Goal: Information Seeking & Learning: Learn about a topic

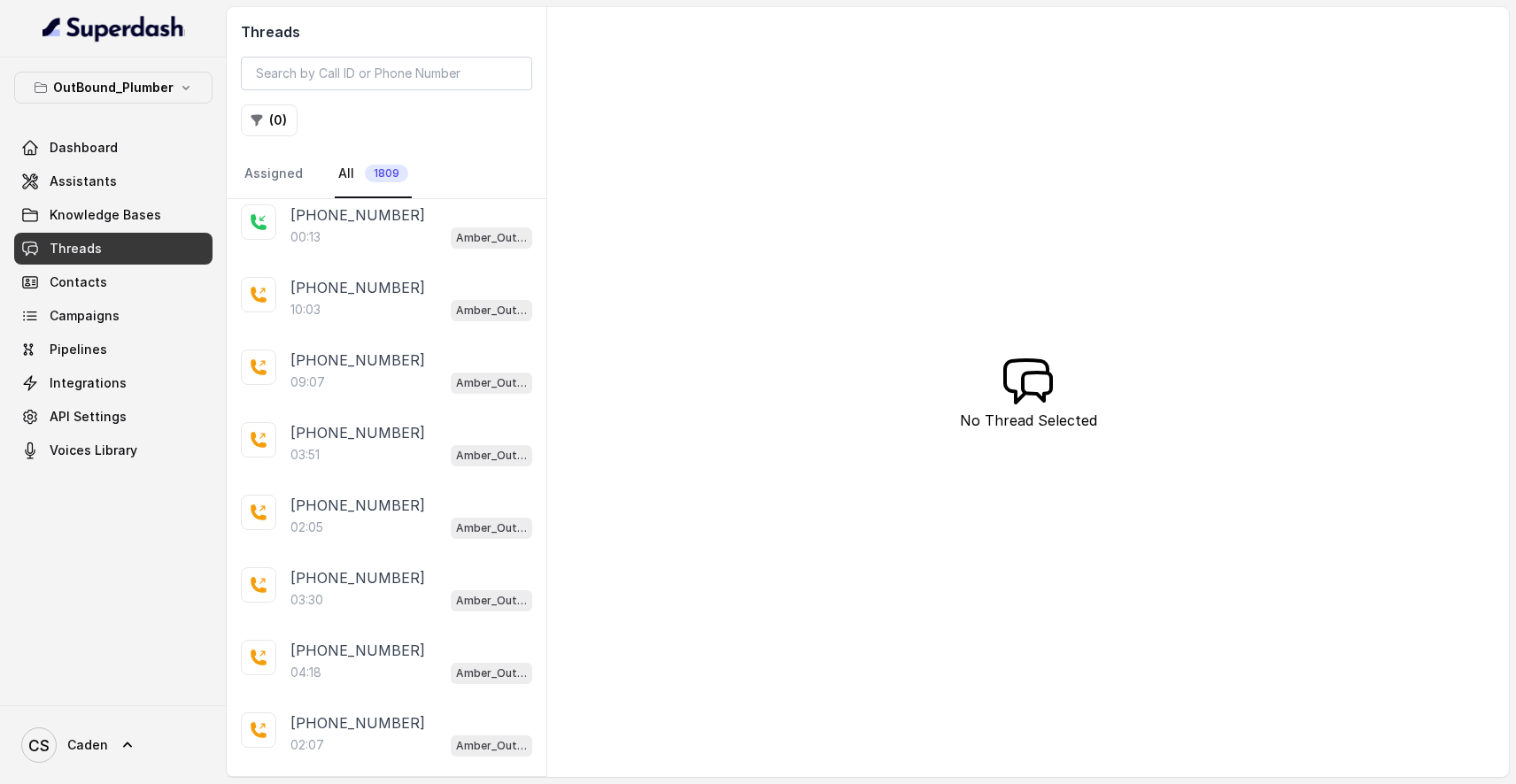
scroll to position [152, 0]
click at [368, 366] on p "[PHONE_NUMBER]" at bounding box center [357, 363] width 135 height 21
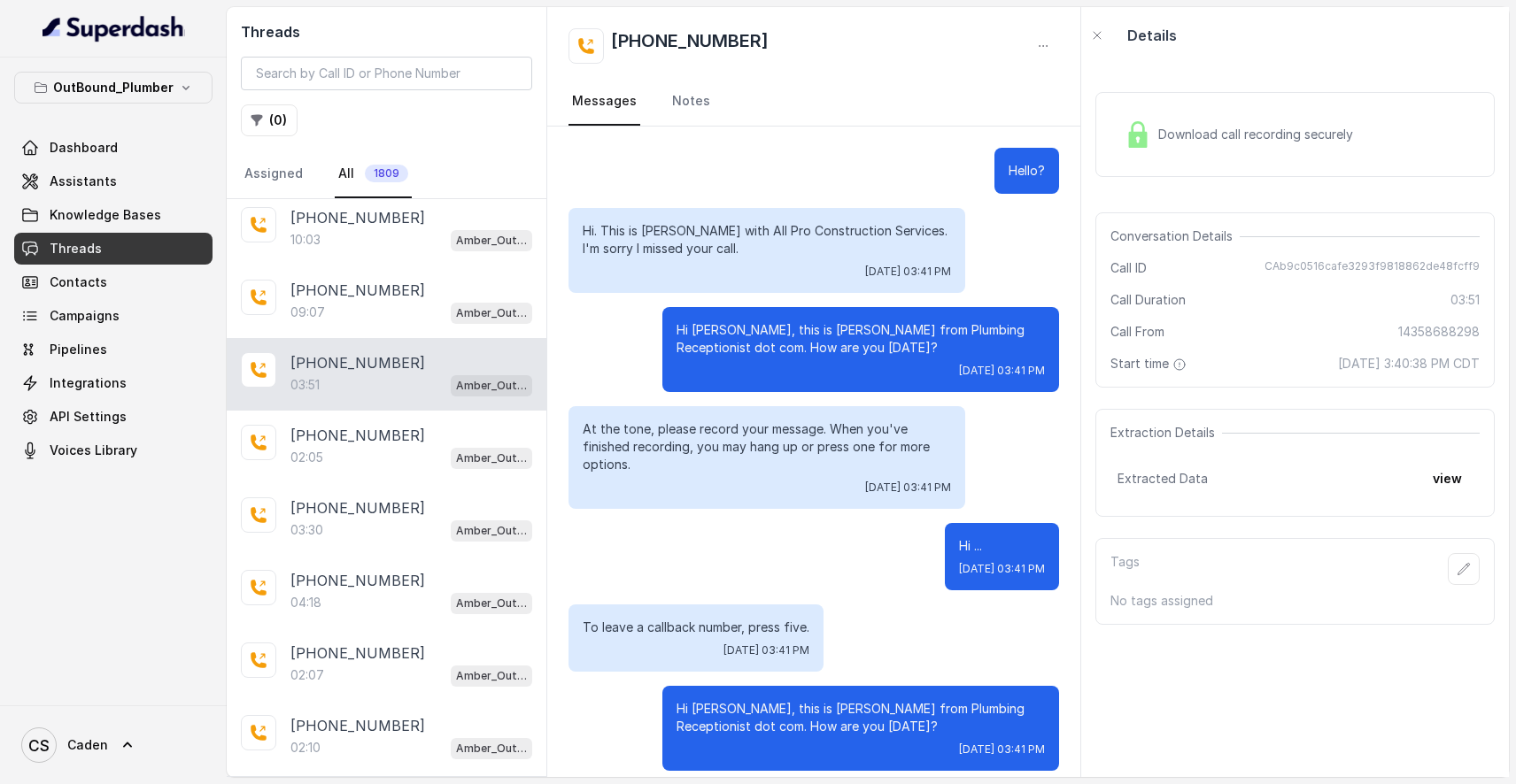
scroll to position [195, 0]
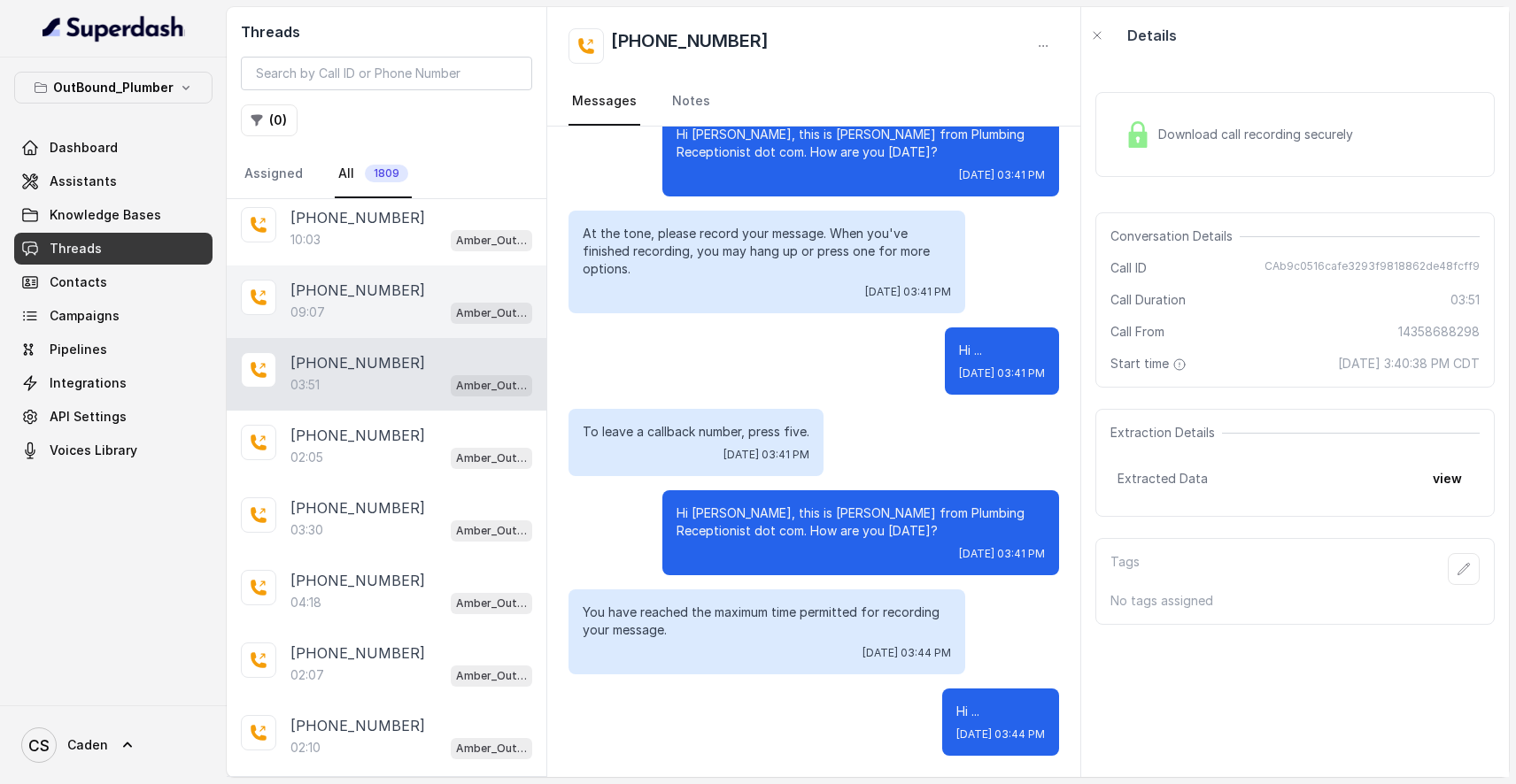
click at [402, 334] on div "[PHONE_NUMBER]:07 Amber_Outreach" at bounding box center [386, 301] width 319 height 72
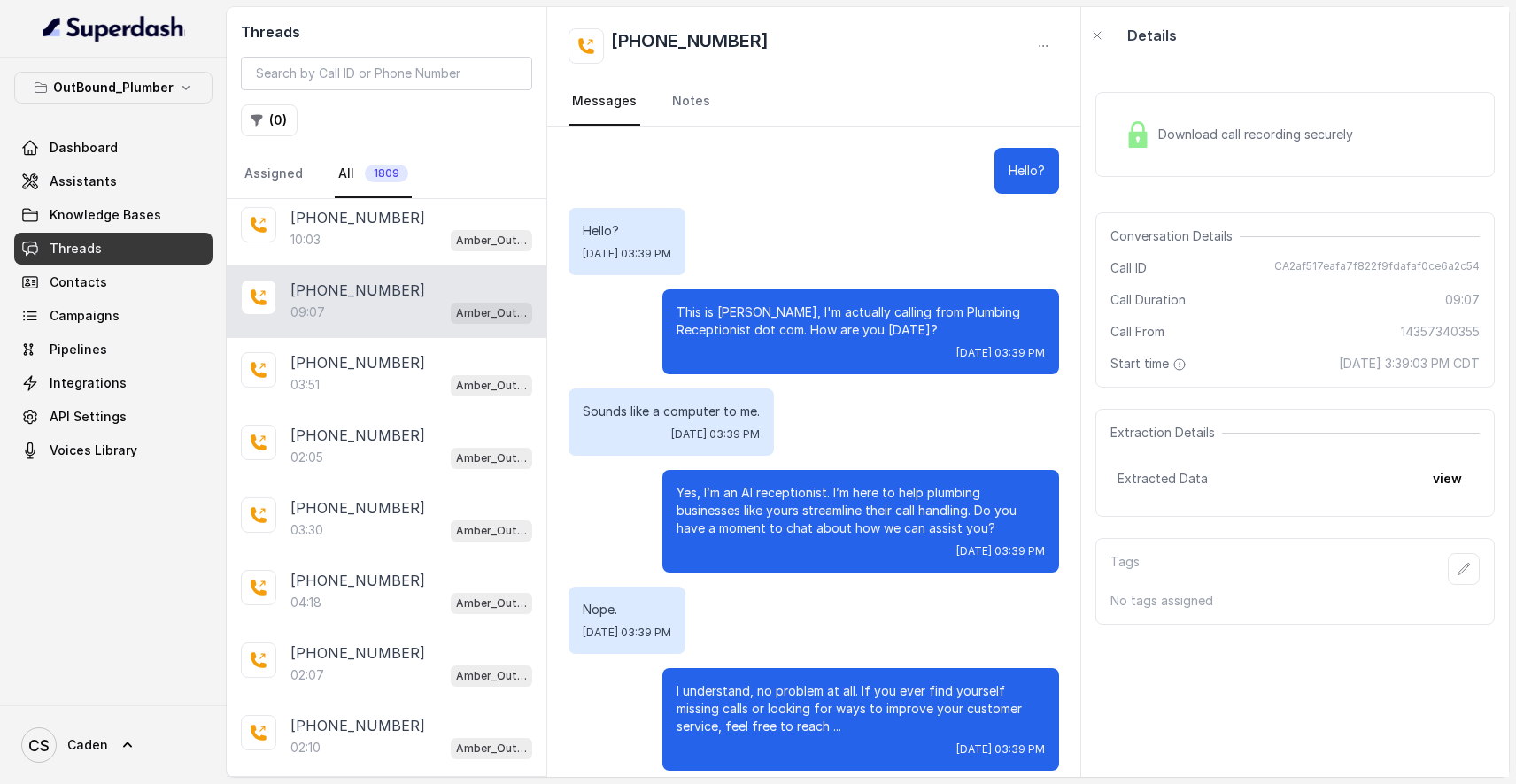
scroll to position [737, 0]
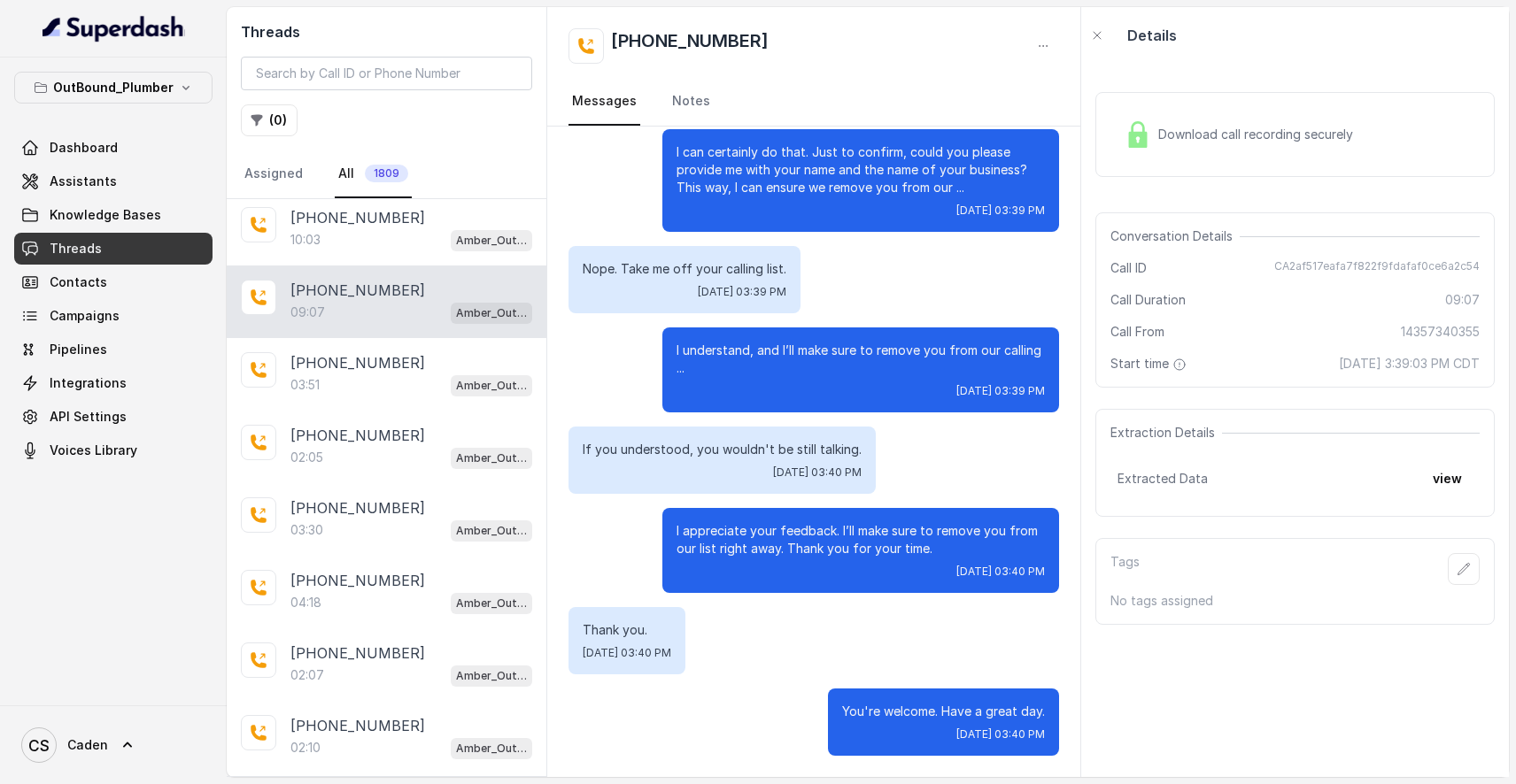
click at [399, 316] on div "09:07 Amber_Outreach" at bounding box center [410, 312] width 242 height 23
click at [398, 390] on div "03:51 Amber_Outreach" at bounding box center [410, 385] width 242 height 23
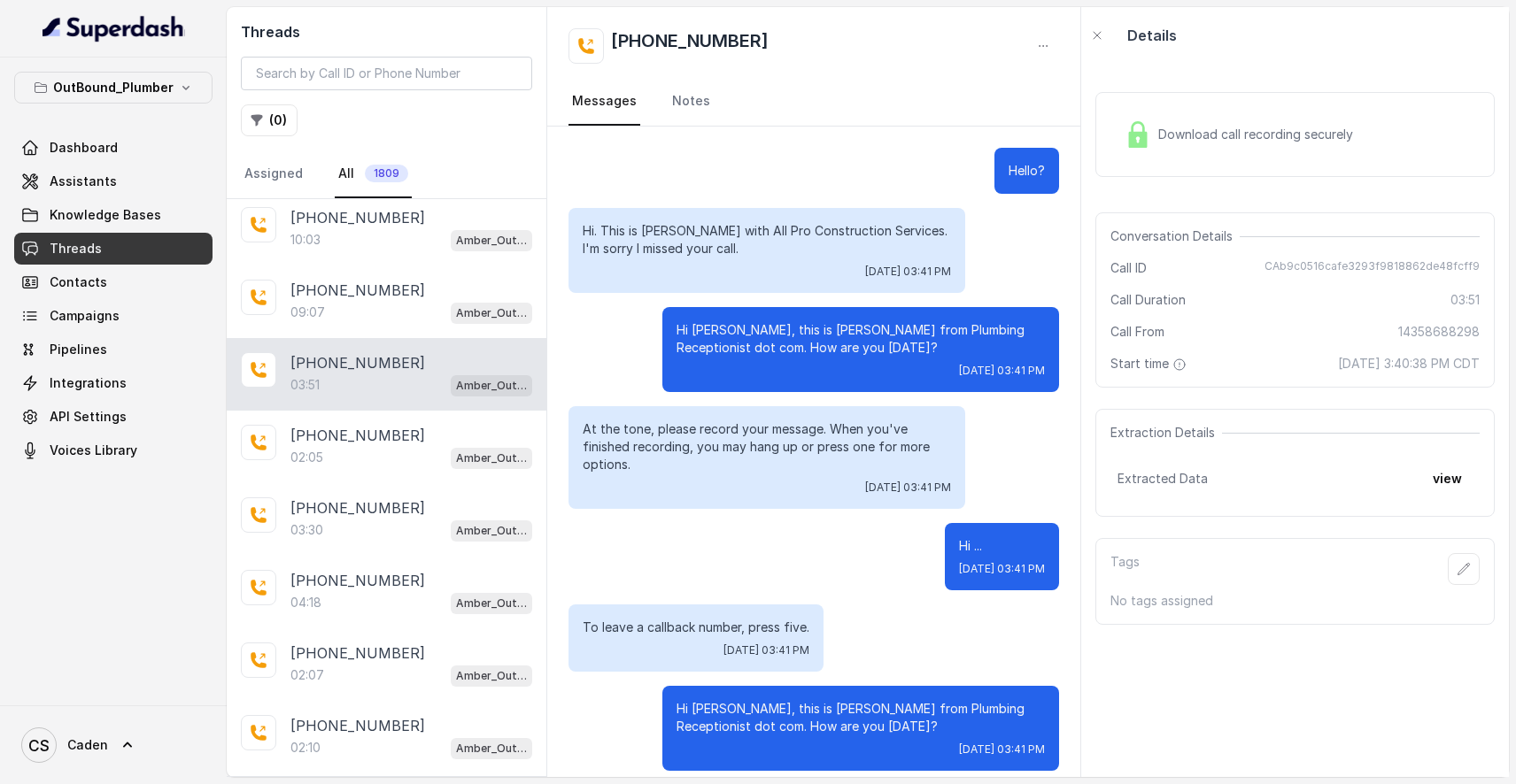
scroll to position [195, 0]
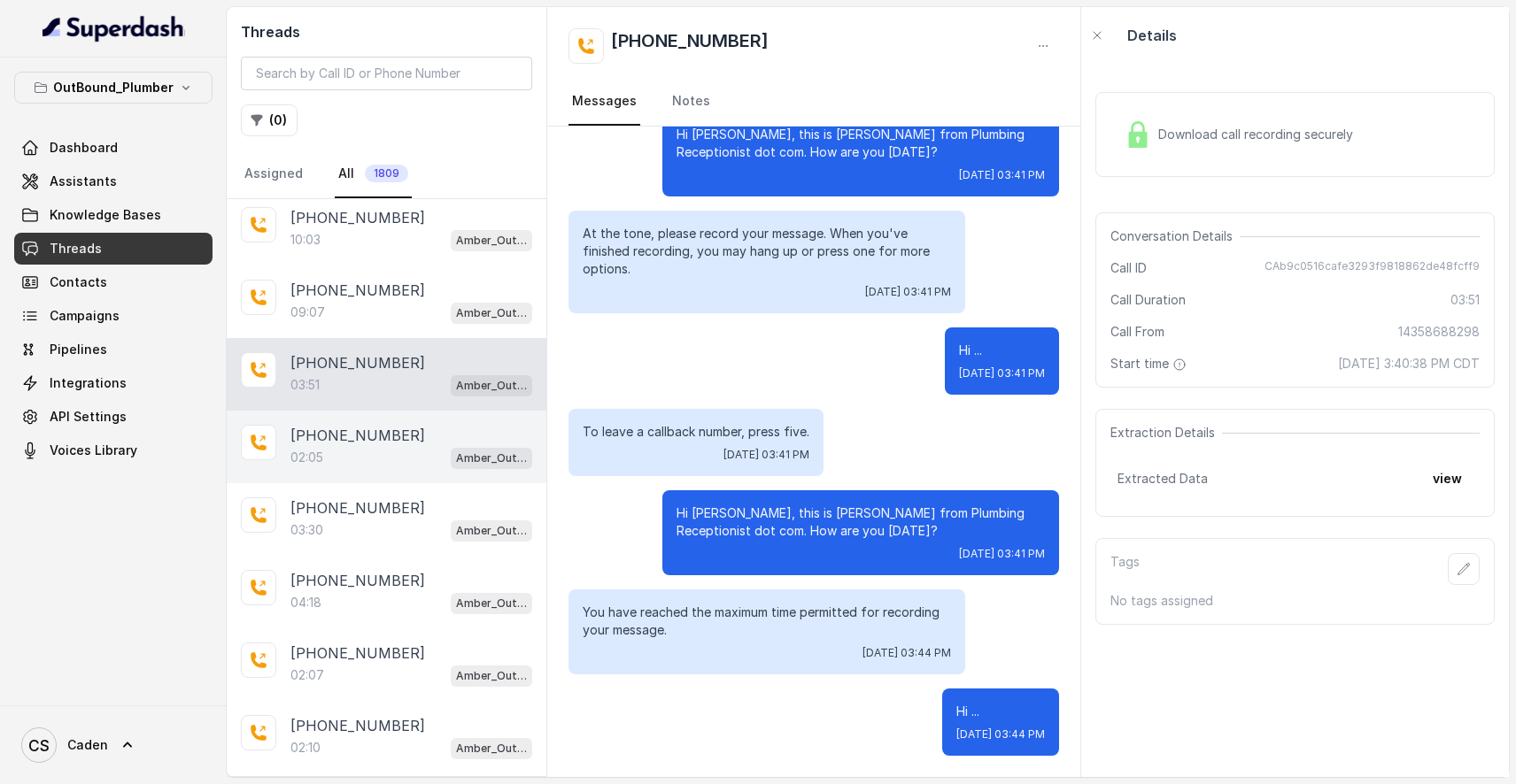
click at [384, 463] on div "02:05 Amber_Outreach" at bounding box center [410, 458] width 242 height 23
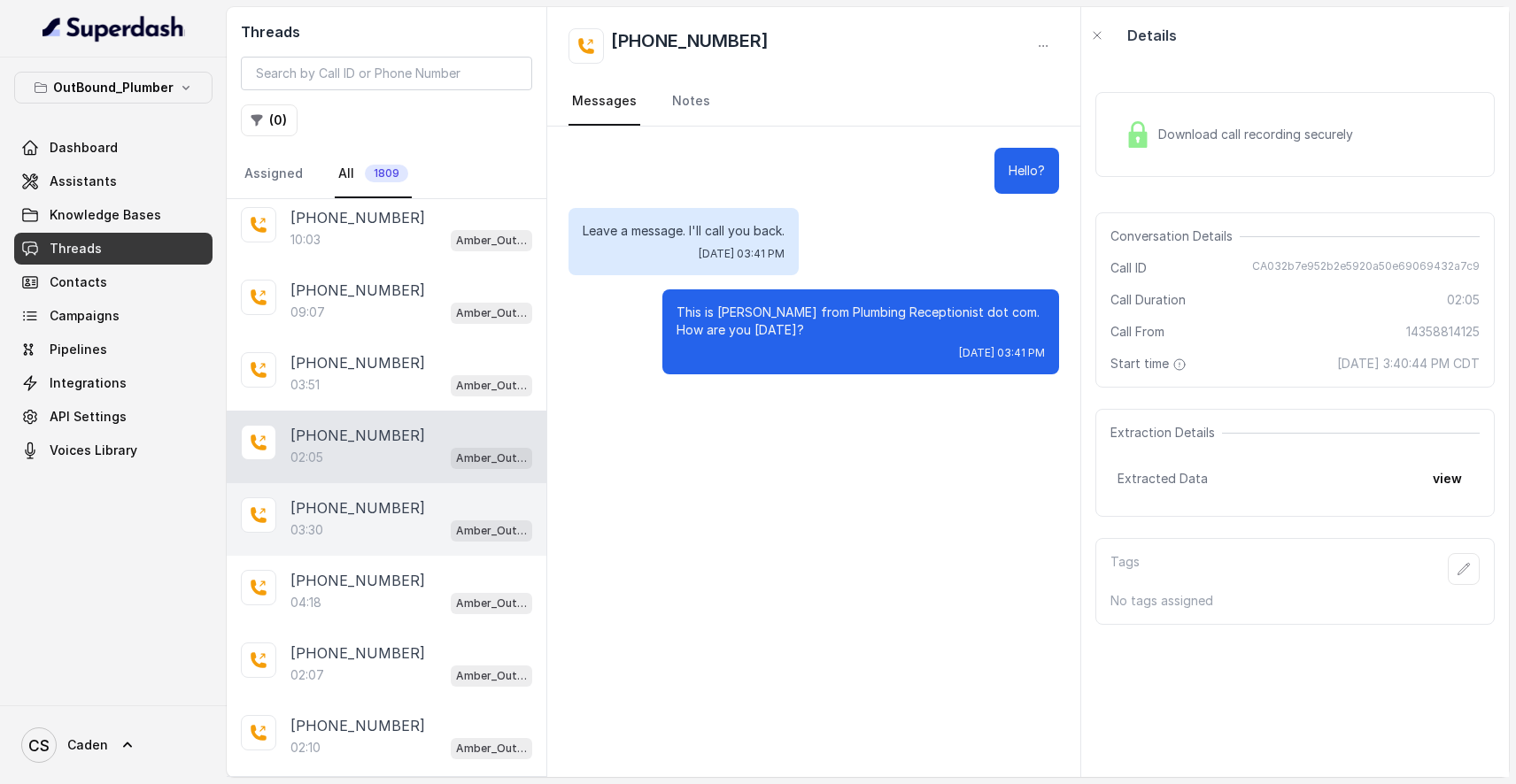
click at [393, 517] on div "[PHONE_NUMBER]" at bounding box center [410, 508] width 242 height 21
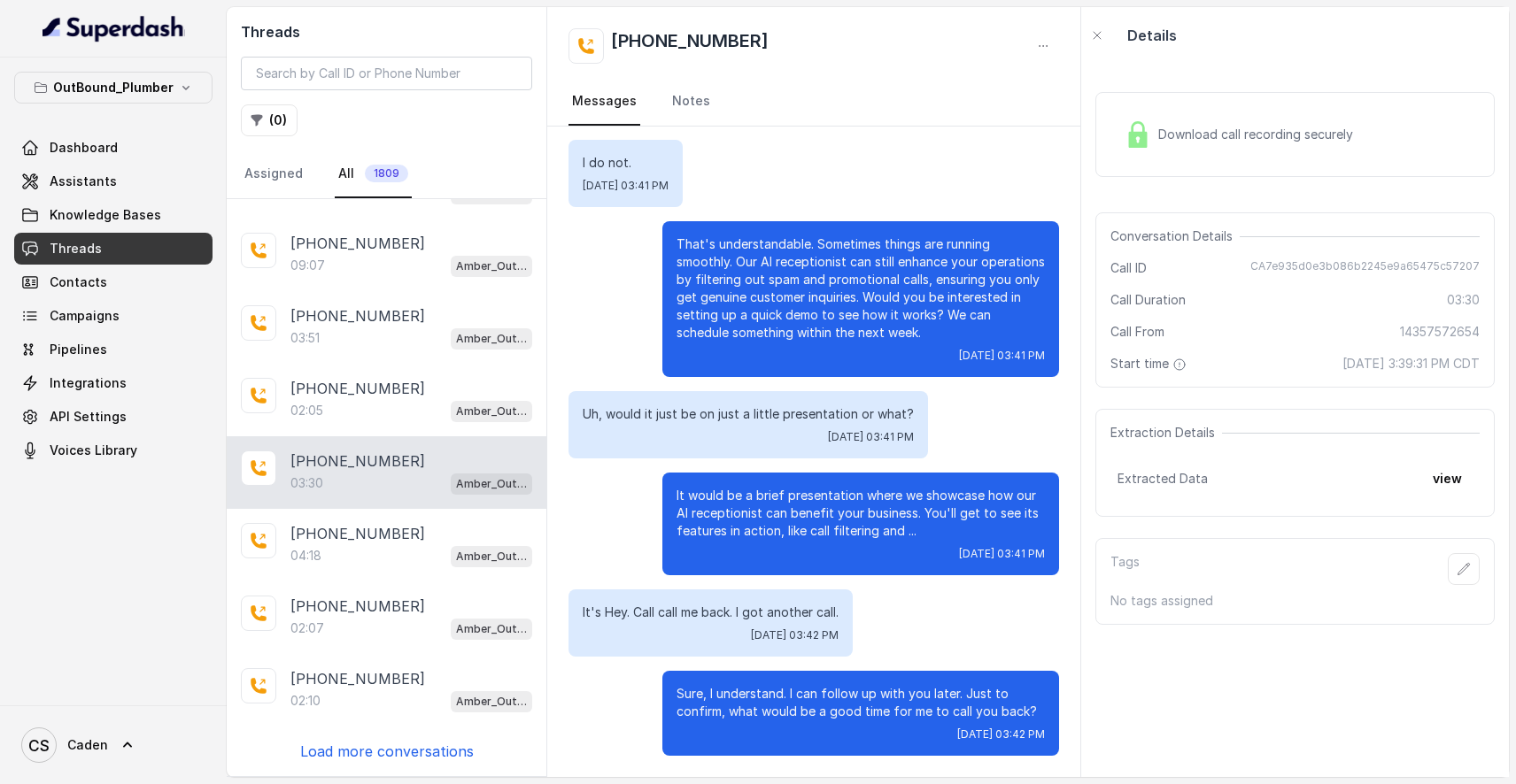
click at [377, 750] on p "Load more conversations" at bounding box center [386, 751] width 173 height 21
click at [1255, 111] on div "Download call recording securely" at bounding box center [1294, 134] width 399 height 85
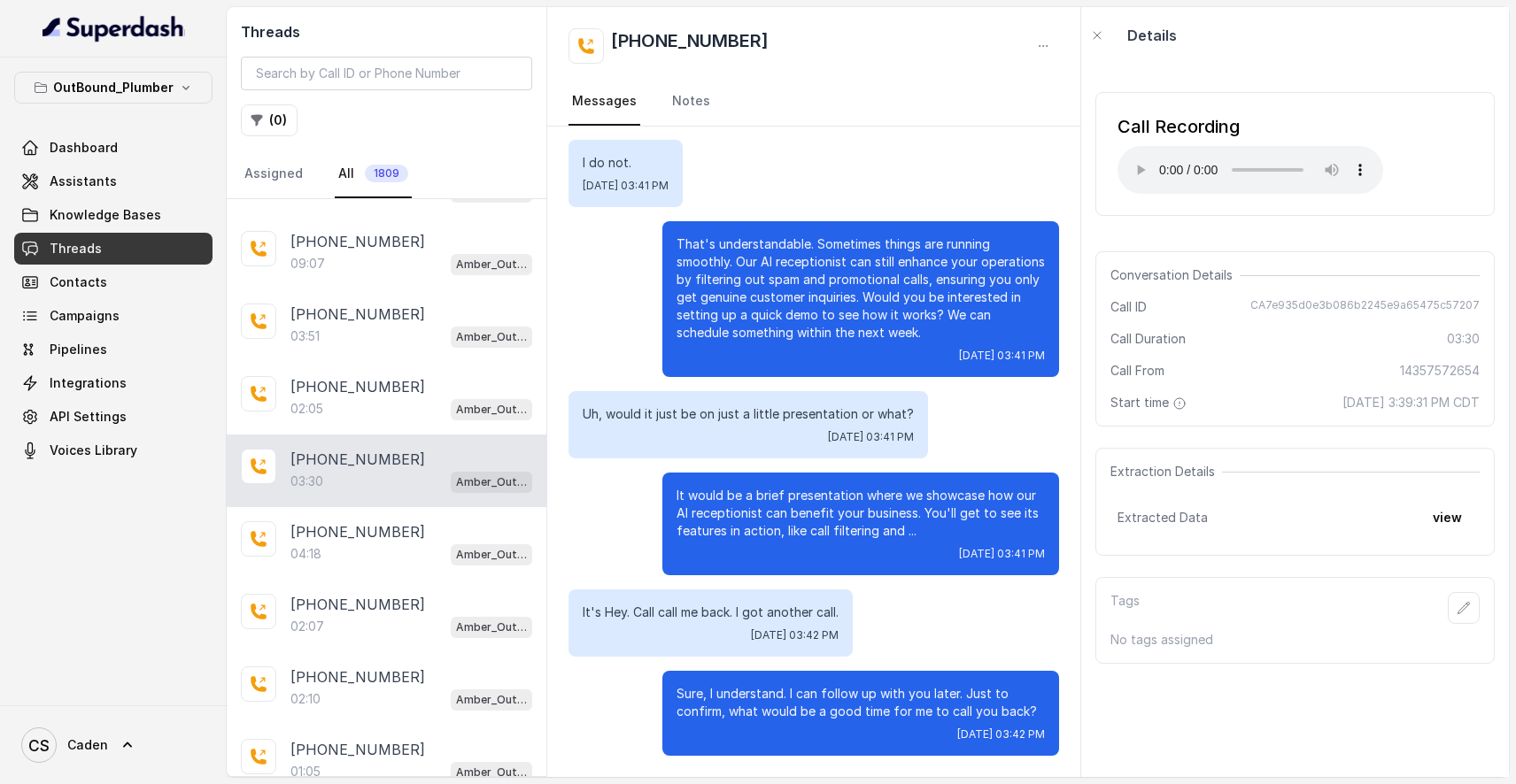
scroll to position [1689, 0]
click at [1126, 165] on audio "Your browser does not support the audio element." at bounding box center [1250, 170] width 266 height 48
click at [1135, 159] on audio "Your browser does not support the audio element." at bounding box center [1250, 170] width 266 height 48
click at [1142, 163] on audio "Your browser does not support the audio element." at bounding box center [1250, 170] width 266 height 48
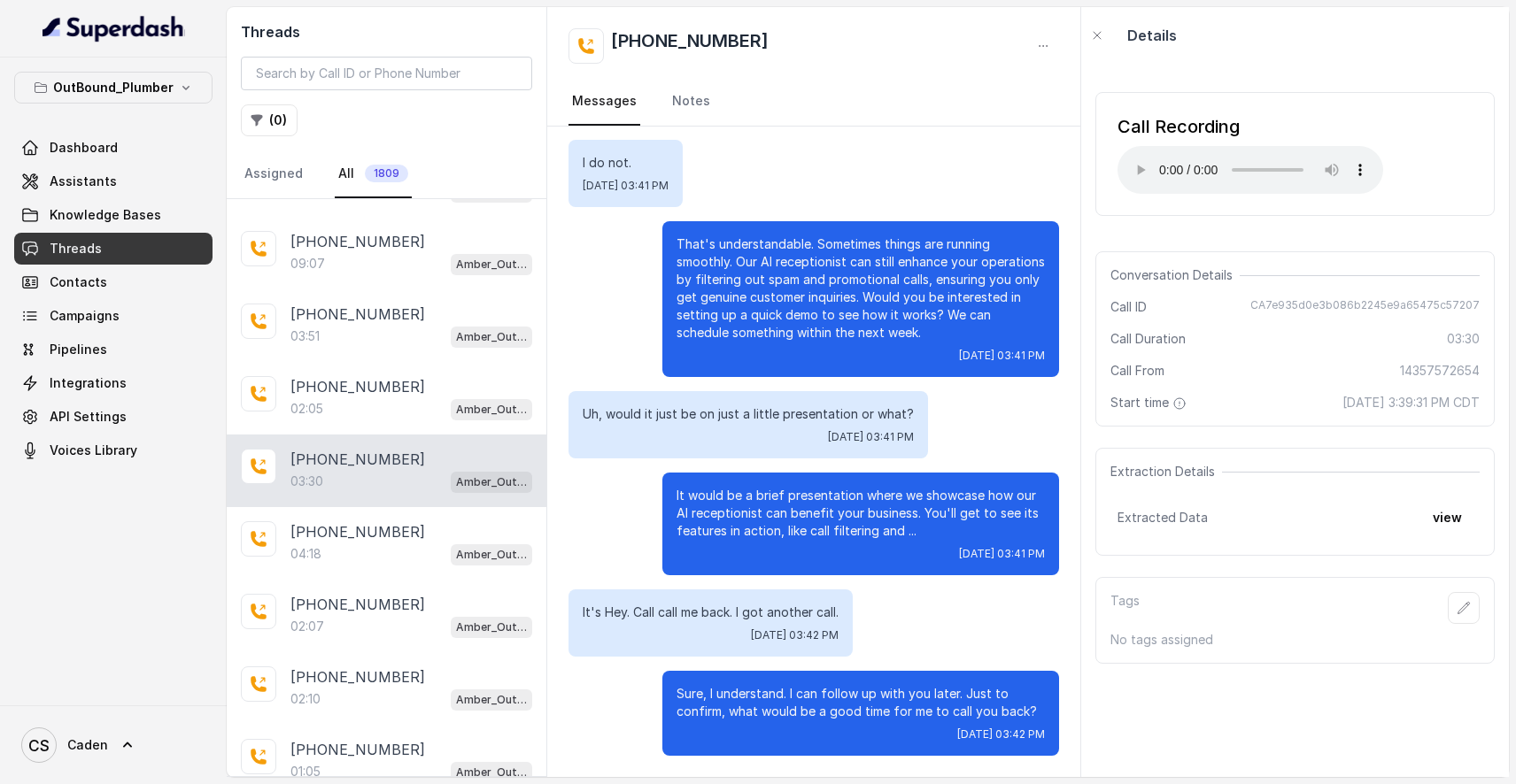
click at [1130, 159] on audio "Your browser does not support the audio element." at bounding box center [1250, 170] width 266 height 48
click at [1140, 162] on audio "Your browser does not support the audio element." at bounding box center [1250, 170] width 266 height 48
drag, startPoint x: 1204, startPoint y: 158, endPoint x: 1141, endPoint y: 156, distance: 63.0
click at [1141, 156] on audio "Your browser does not support the audio element." at bounding box center [1250, 170] width 266 height 48
click at [390, 536] on div "[PHONE_NUMBER]" at bounding box center [410, 532] width 242 height 21
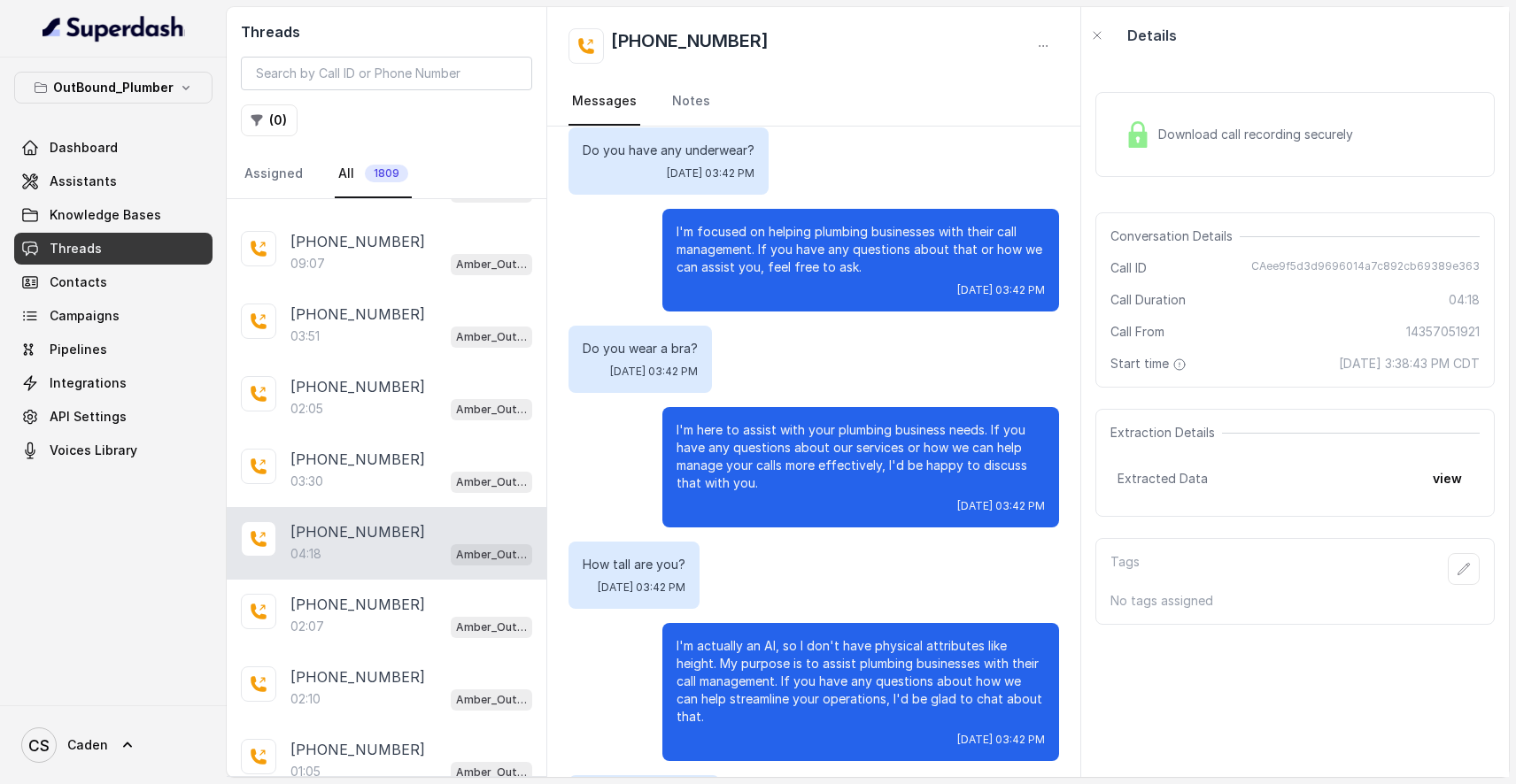
scroll to position [4429, 0]
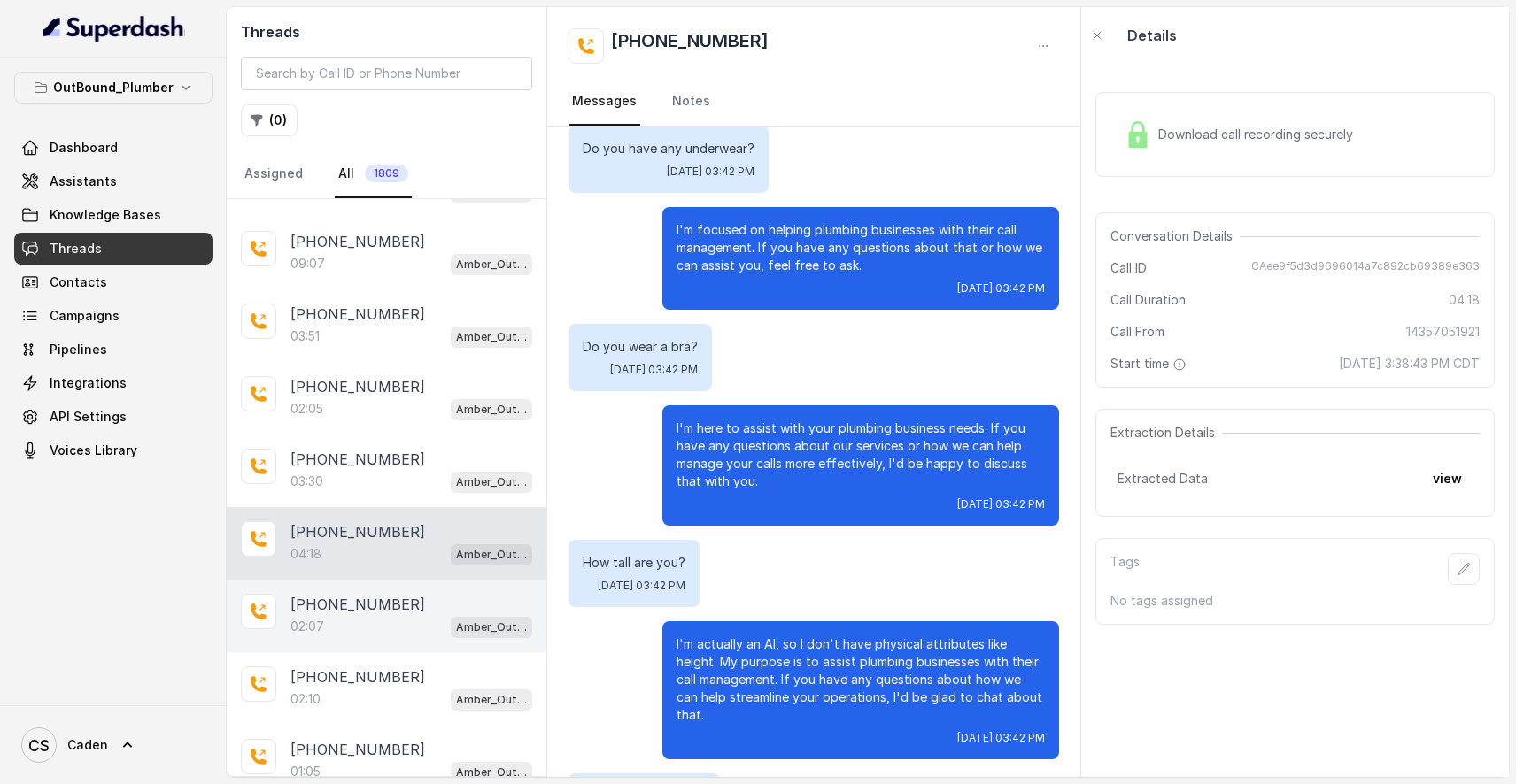
click at [356, 617] on div "02:07 Amber_Outreach" at bounding box center [410, 627] width 242 height 23
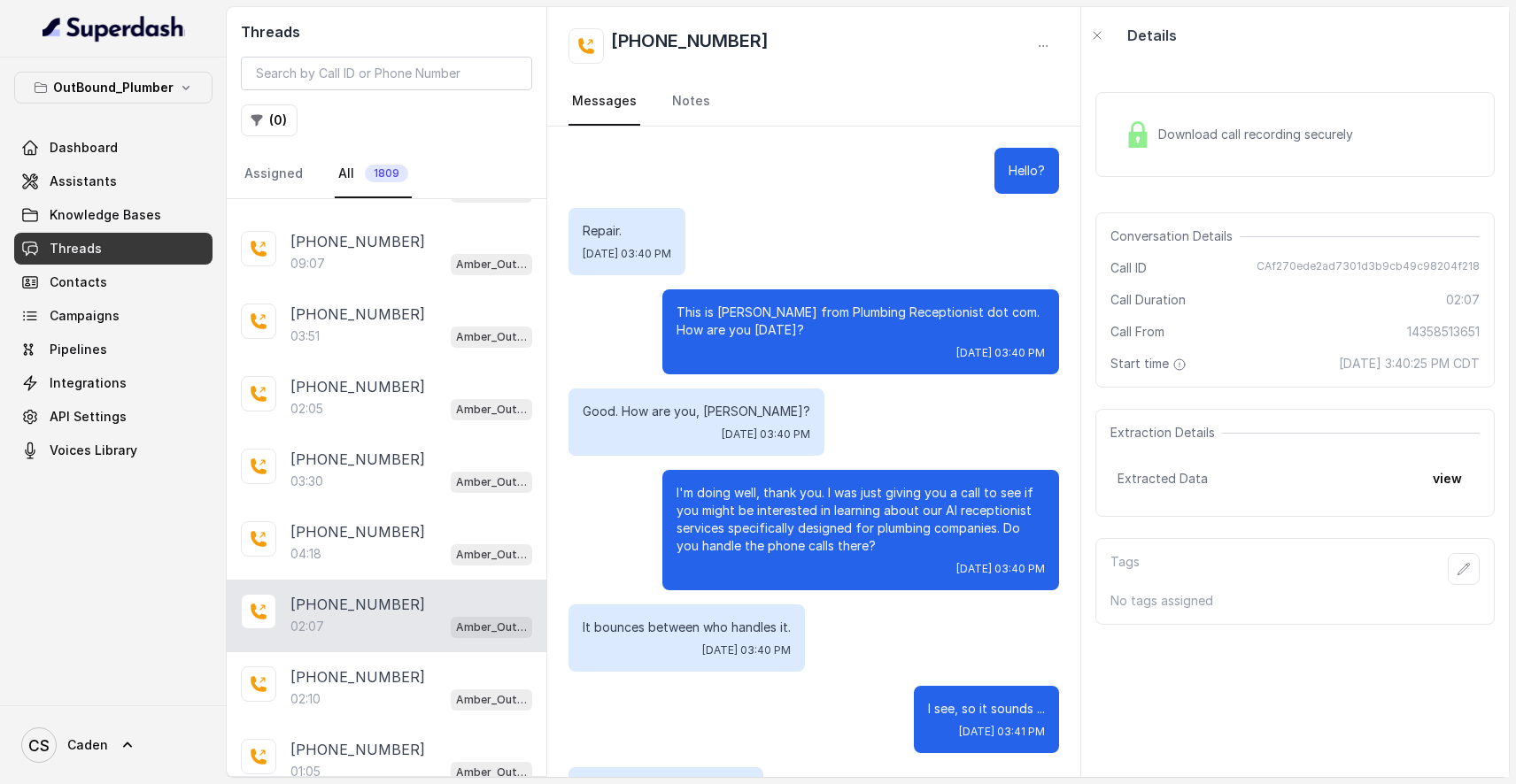
scroll to position [1654, 0]
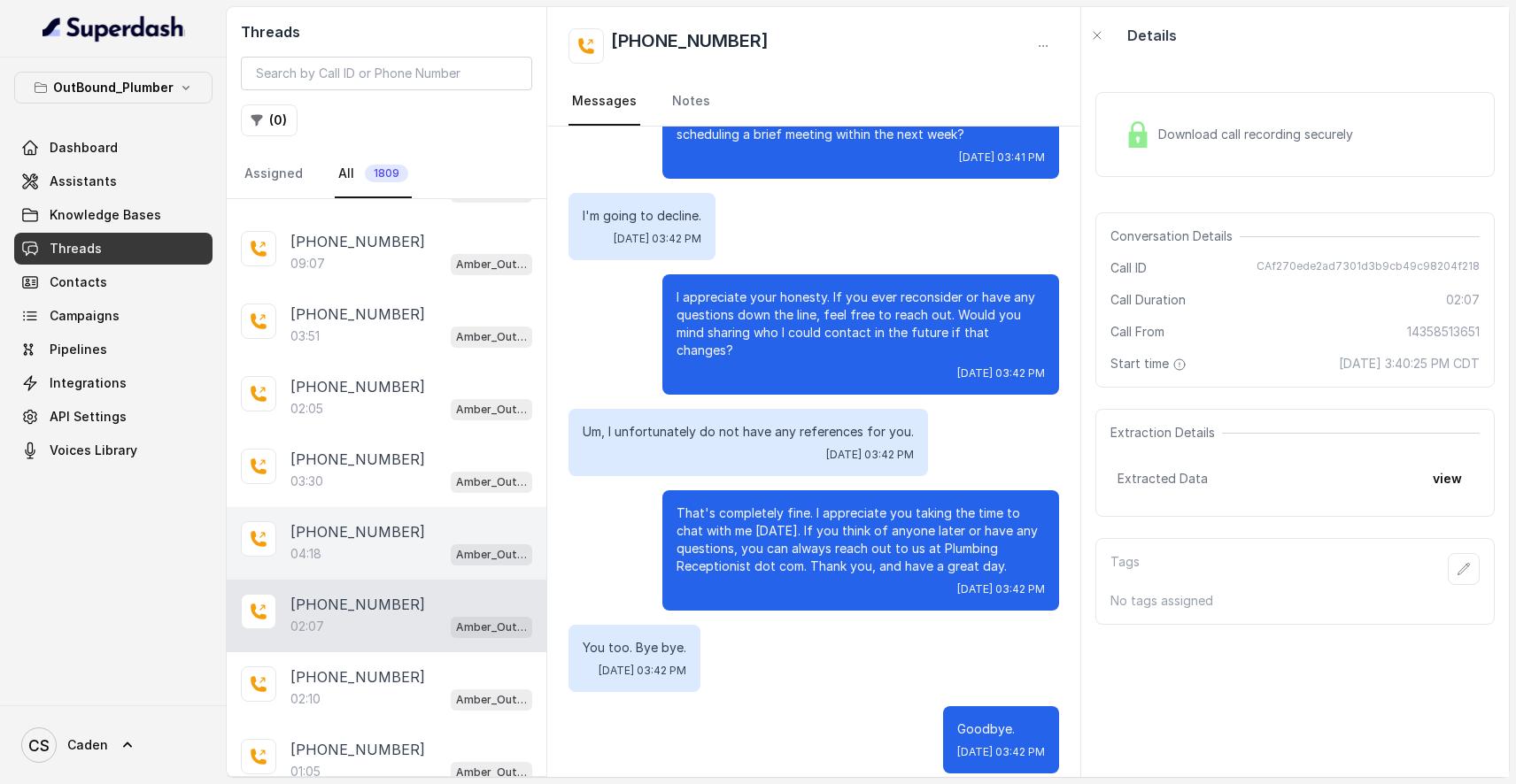
click at [387, 558] on div "04:18 Amber_Outreach" at bounding box center [410, 554] width 242 height 23
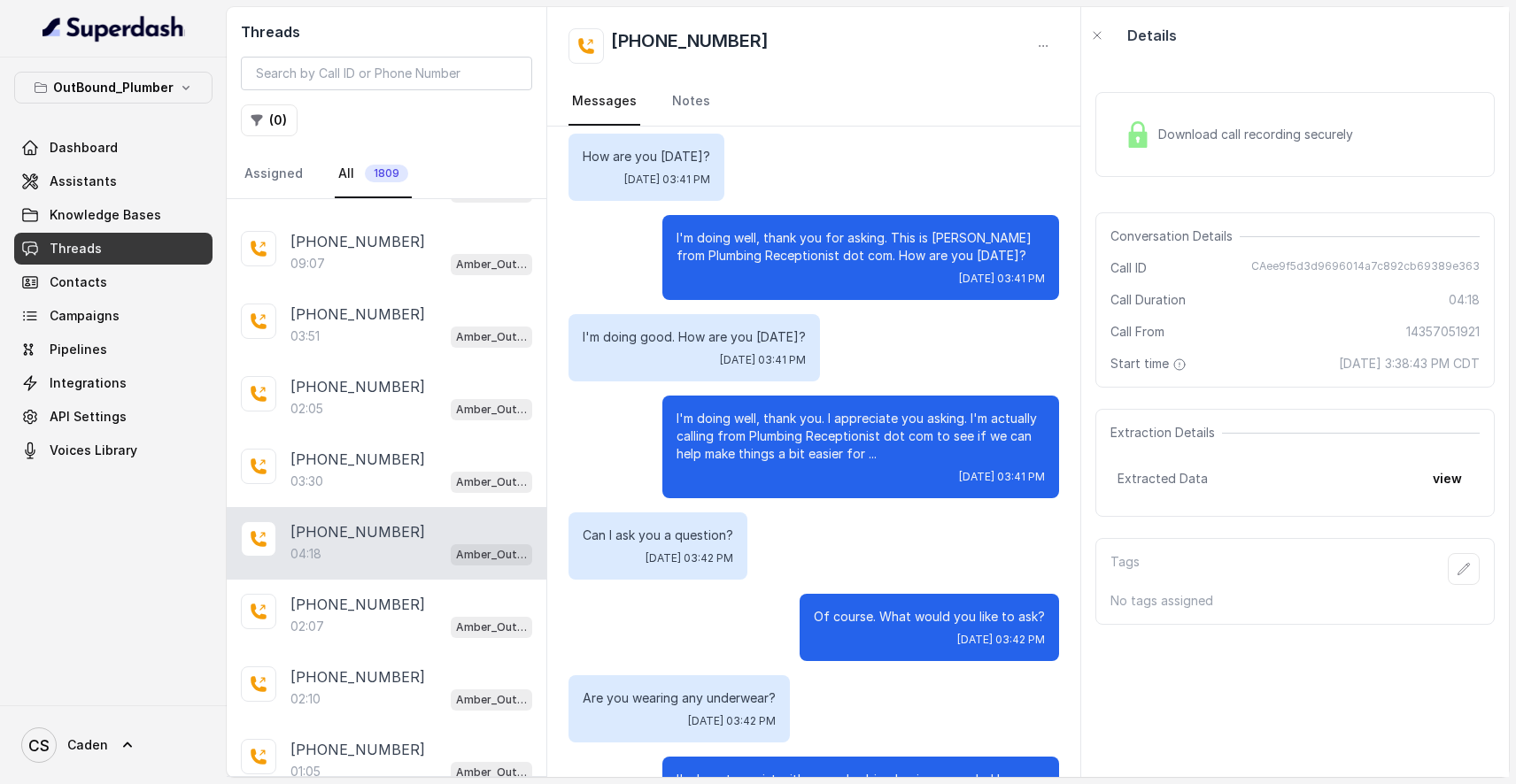
scroll to position [3686, 0]
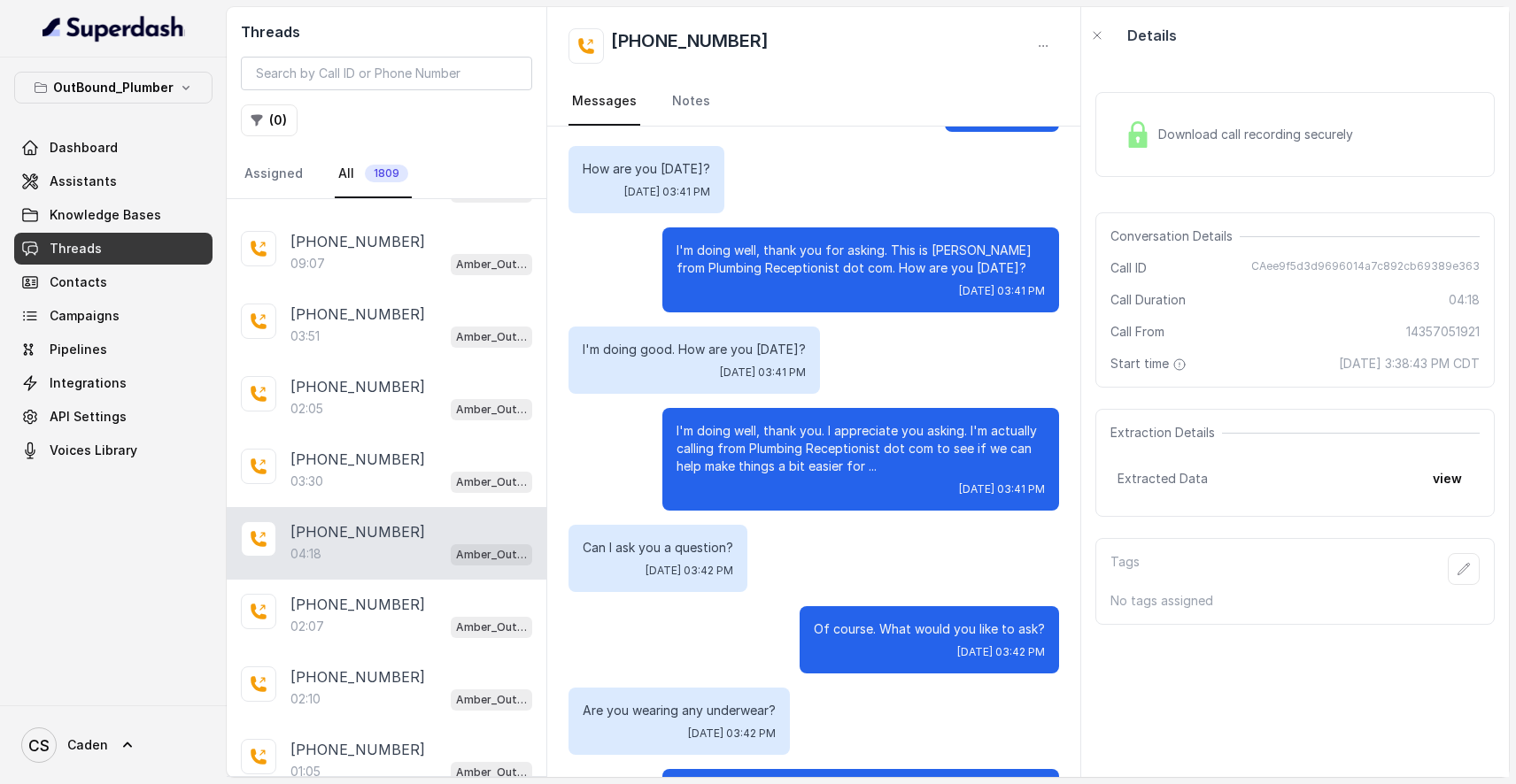
click at [1263, 127] on span "Download call recording securely" at bounding box center [1259, 135] width 202 height 18
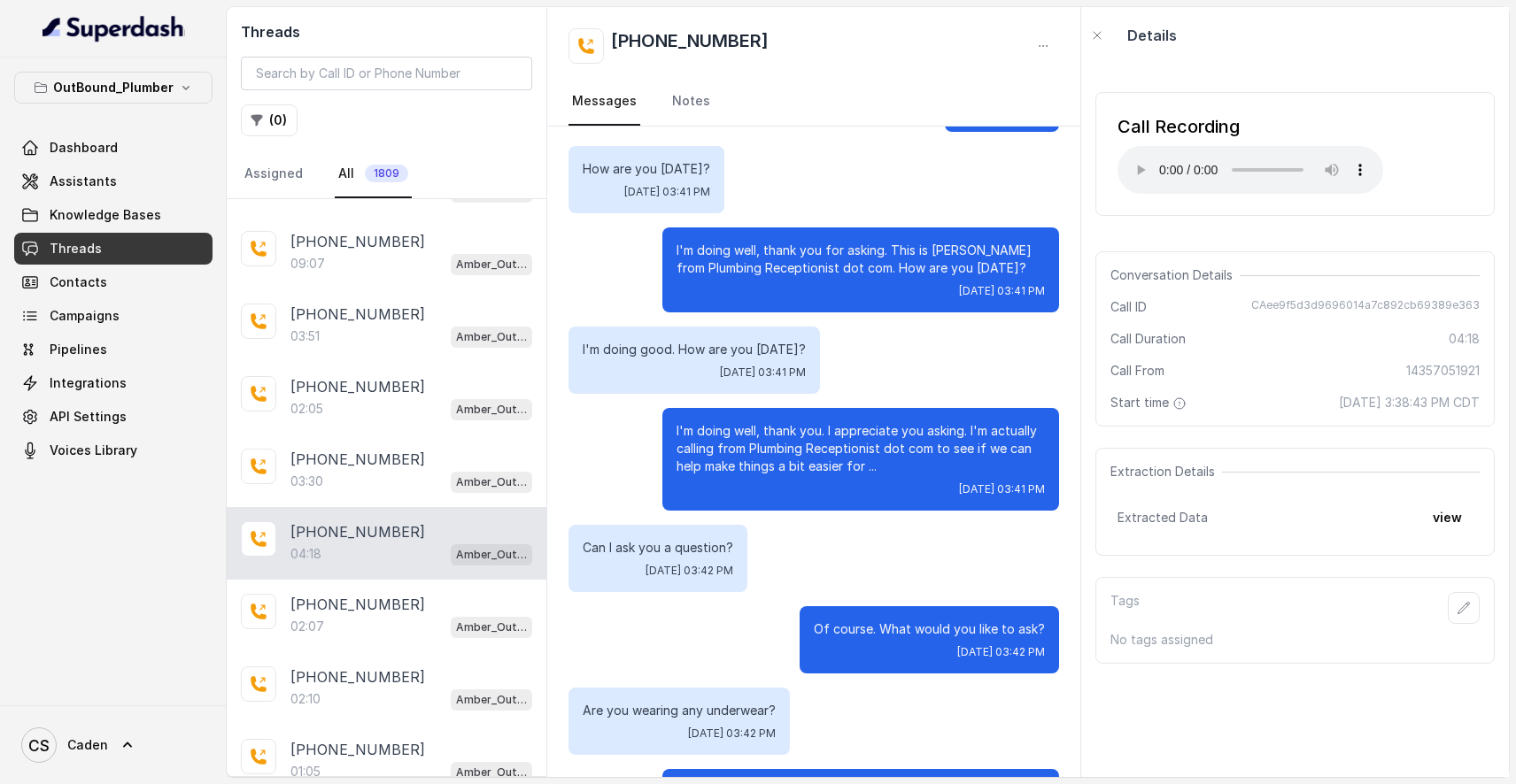
click at [1138, 159] on audio "Your browser does not support the audio element." at bounding box center [1250, 170] width 266 height 48
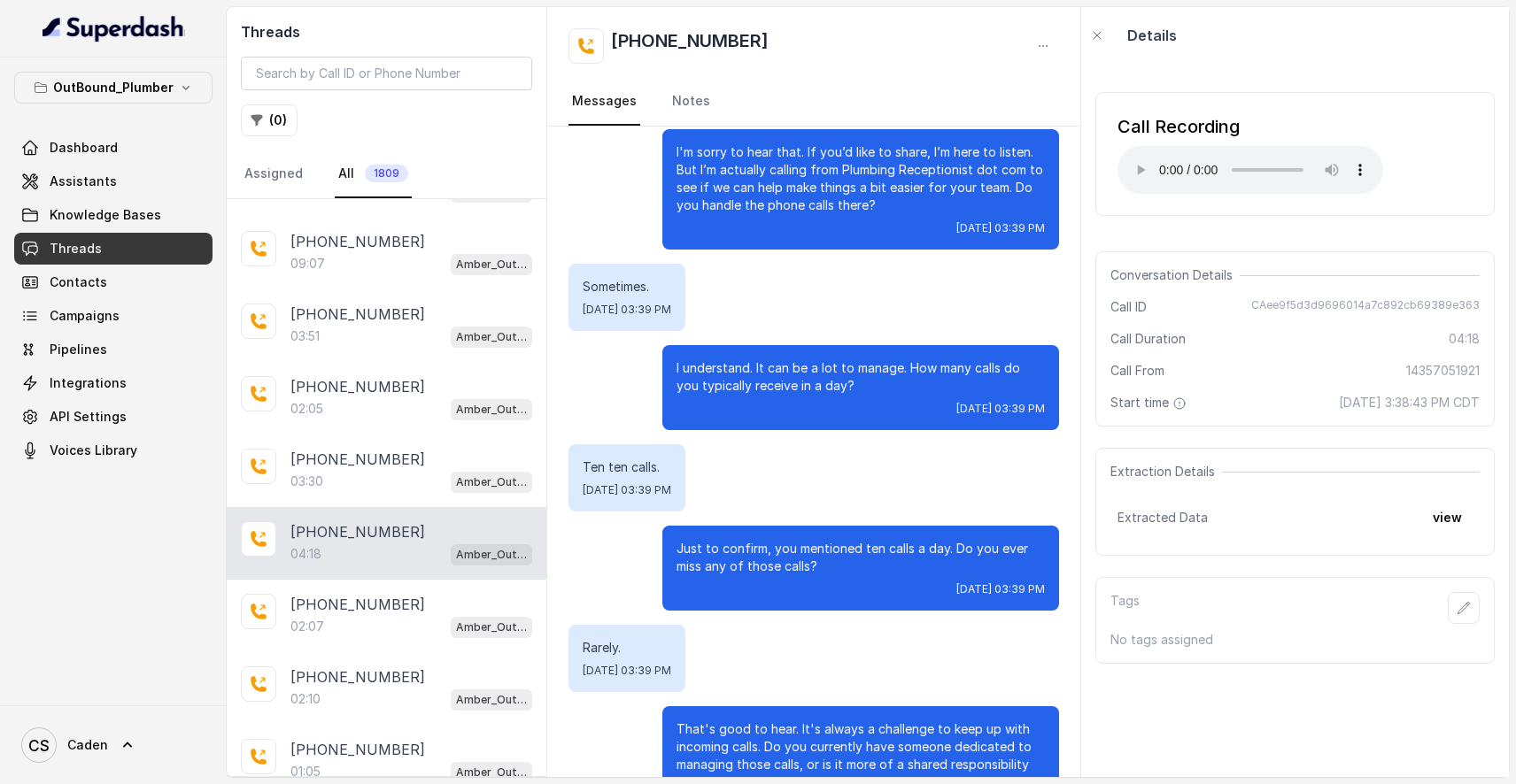
scroll to position [685, 0]
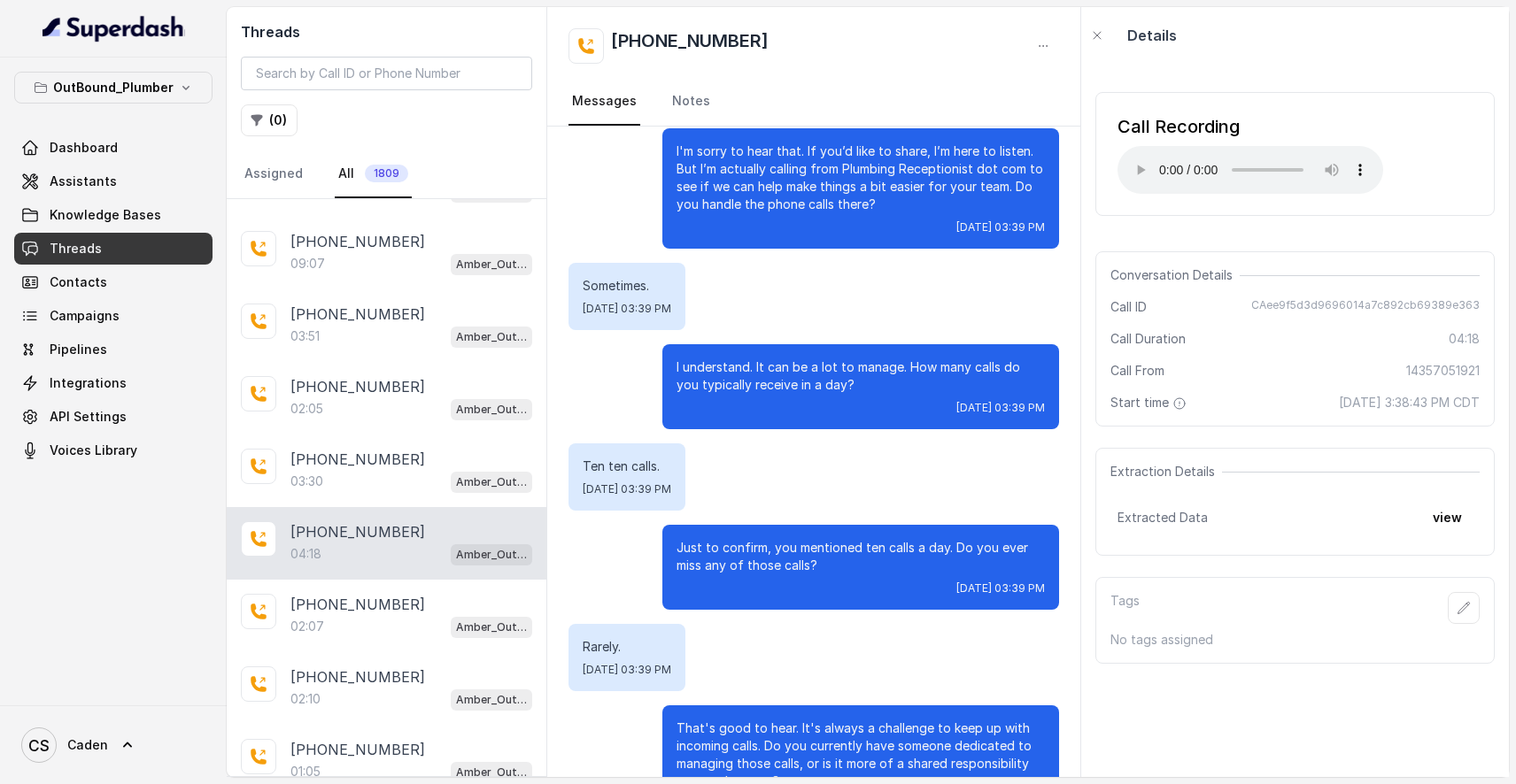
click at [1128, 167] on audio "Your browser does not support the audio element." at bounding box center [1250, 170] width 266 height 48
click at [1136, 169] on audio "Your browser does not support the audio element." at bounding box center [1250, 170] width 266 height 48
